Goal: Use online tool/utility: Utilize a website feature to perform a specific function

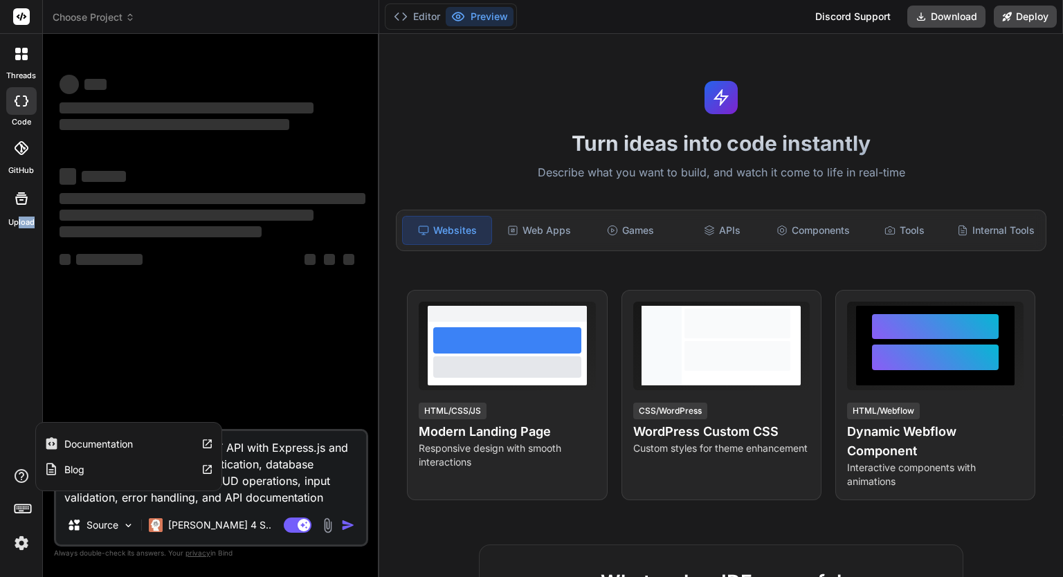
drag, startPoint x: 23, startPoint y: 498, endPoint x: 17, endPoint y: 272, distance: 225.8
click at [17, 272] on div "threads code GitHub Upload Documentation Blog" at bounding box center [21, 288] width 43 height 577
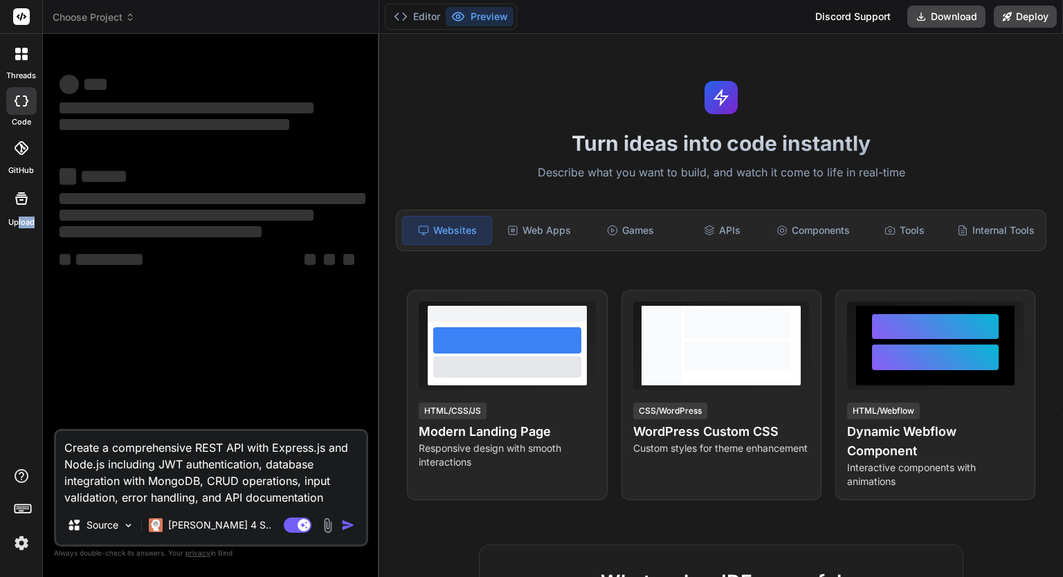
click at [19, 271] on div "threads code GitHub Upload" at bounding box center [21, 288] width 43 height 577
click at [24, 536] on img at bounding box center [22, 544] width 24 height 24
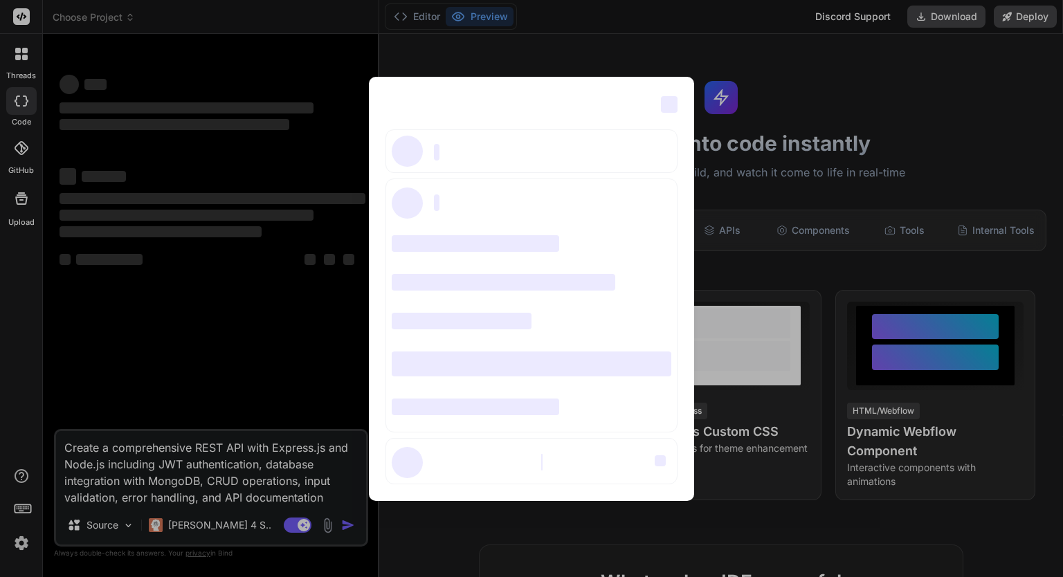
click at [731, 152] on div "‌ ‌ ‌ ‌ ‌ ‌ ‌ ‌ ‌ ‌ ‌ ‌ ‌ ‌ ‌" at bounding box center [531, 288] width 1063 height 577
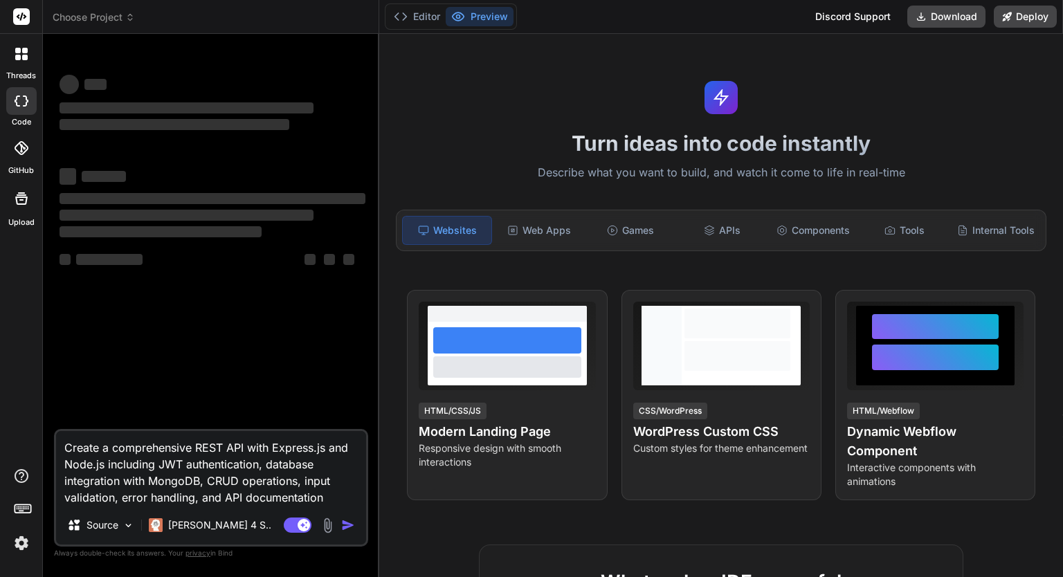
click at [24, 550] on img at bounding box center [22, 544] width 24 height 24
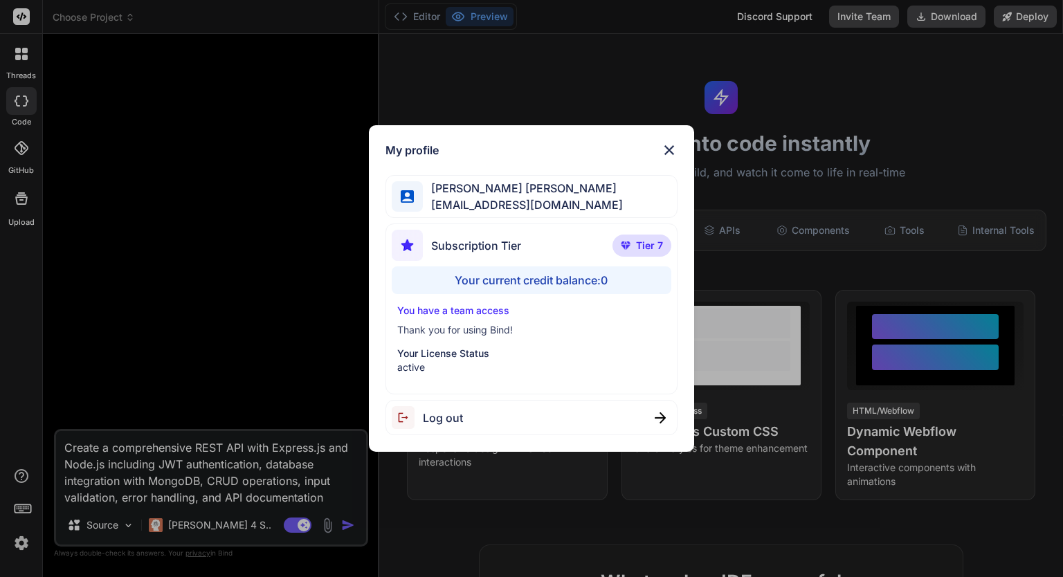
type textarea "x"
click at [674, 147] on img at bounding box center [669, 150] width 17 height 17
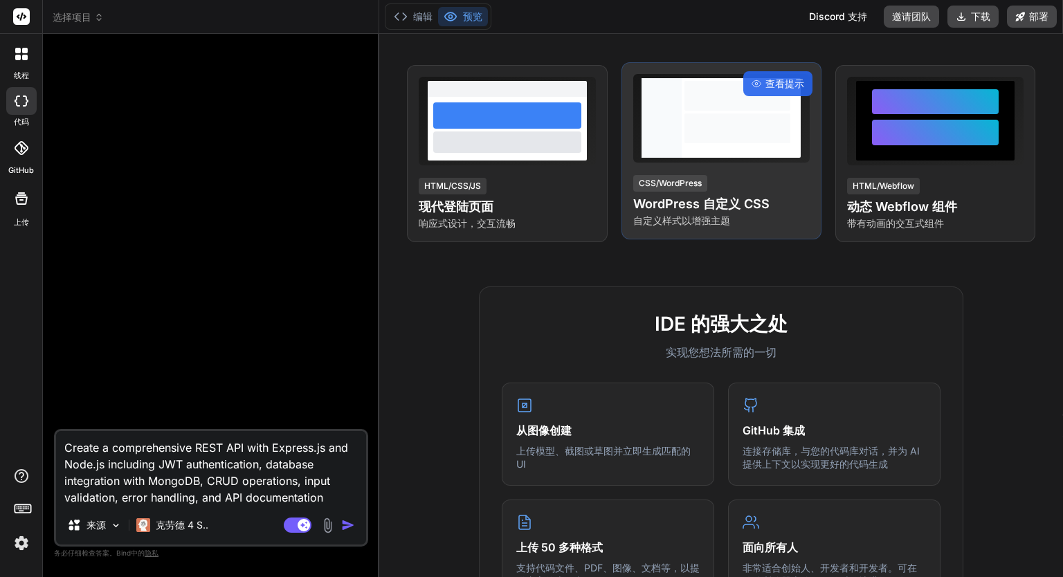
scroll to position [156, 0]
